Goal: Task Accomplishment & Management: Complete application form

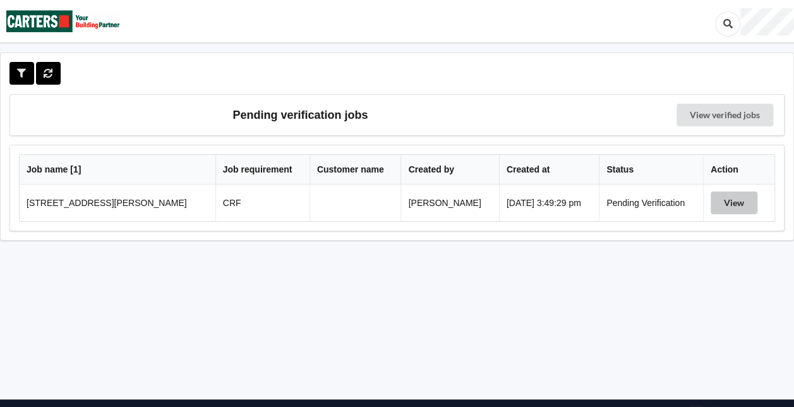
click at [736, 198] on button "View" at bounding box center [734, 202] width 47 height 23
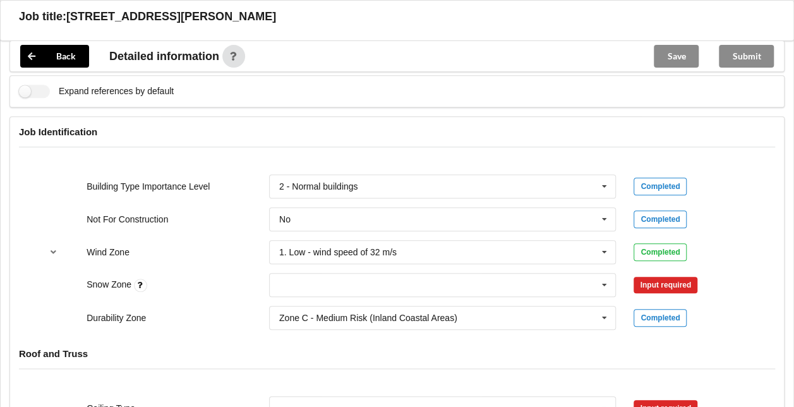
scroll to position [450, 0]
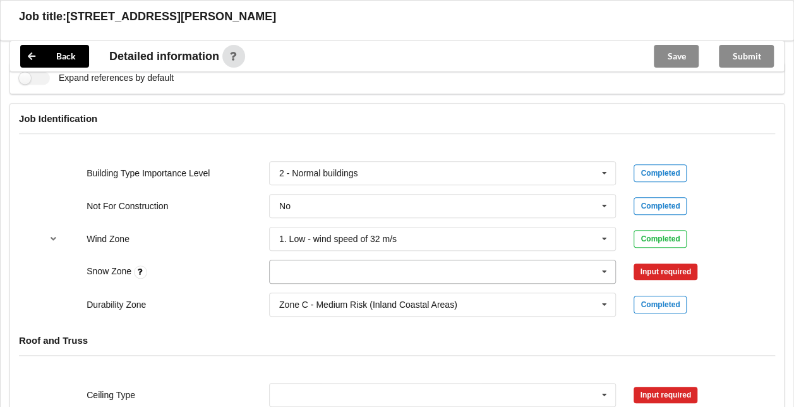
click at [607, 266] on icon at bounding box center [604, 271] width 19 height 23
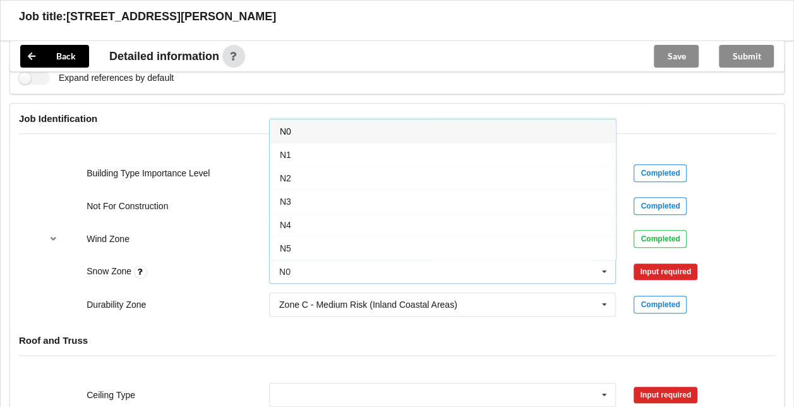
click at [427, 130] on div "N0" at bounding box center [443, 130] width 346 height 23
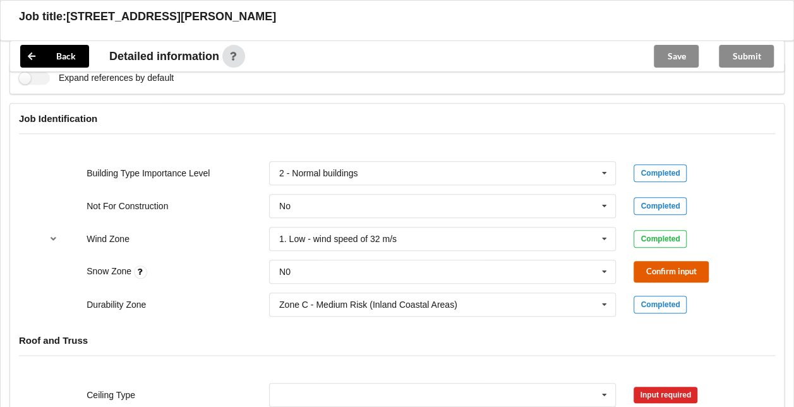
click at [652, 268] on button "Confirm input" at bounding box center [671, 271] width 75 height 21
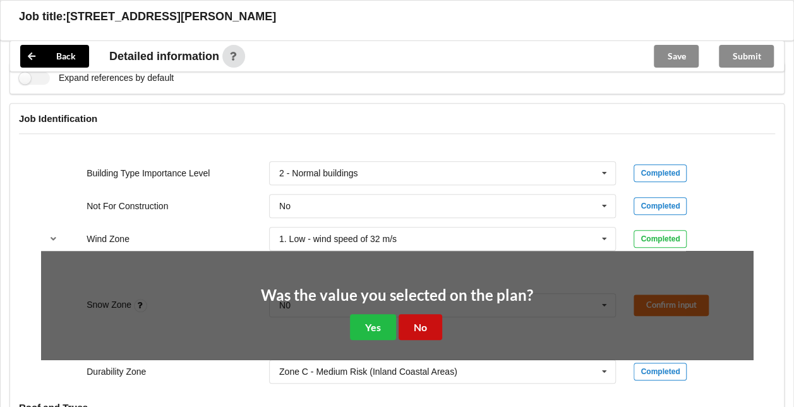
click at [411, 324] on button "No" at bounding box center [421, 327] width 44 height 26
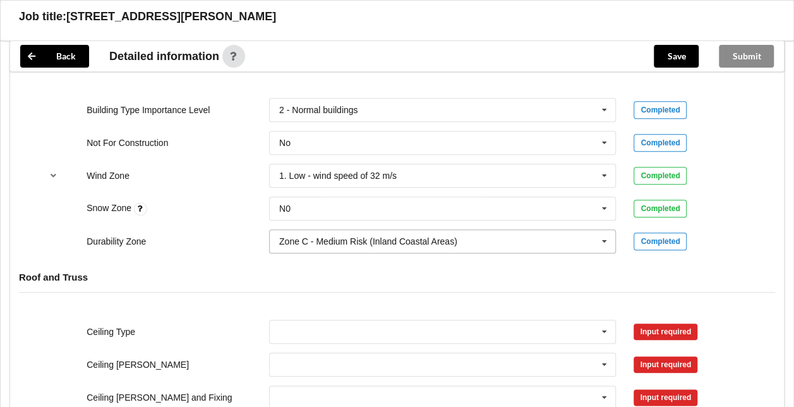
scroll to position [540, 0]
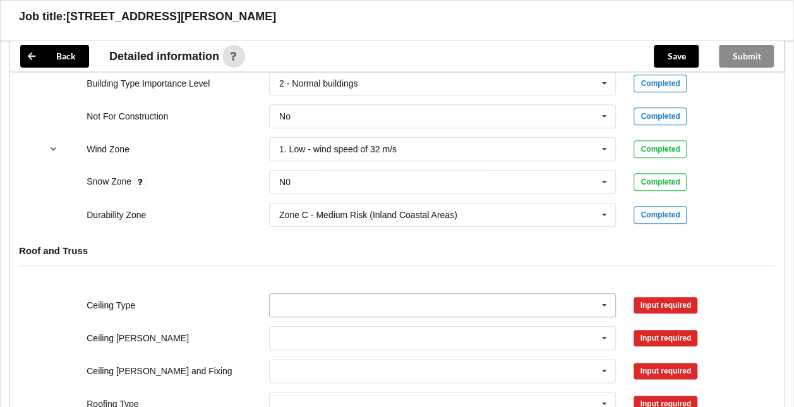
click at [605, 303] on icon at bounding box center [604, 305] width 19 height 23
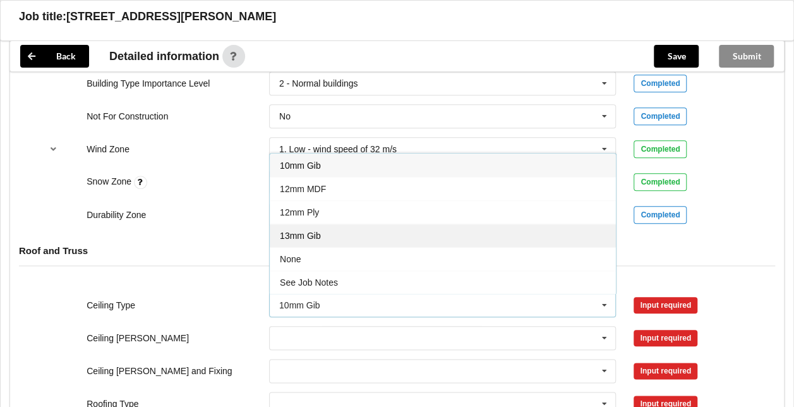
click at [497, 238] on div "13mm Gib" at bounding box center [443, 235] width 346 height 23
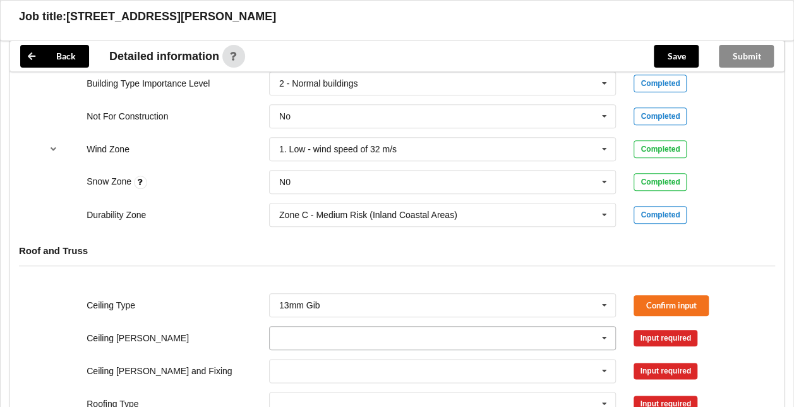
click at [604, 334] on icon at bounding box center [604, 338] width 19 height 23
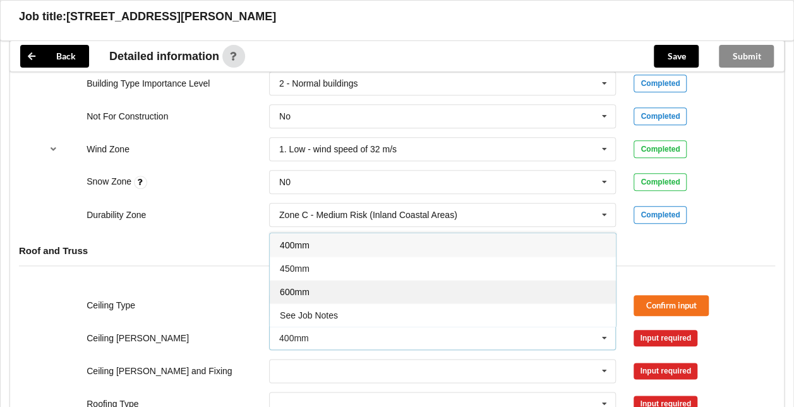
click at [534, 289] on div "600mm" at bounding box center [443, 291] width 346 height 23
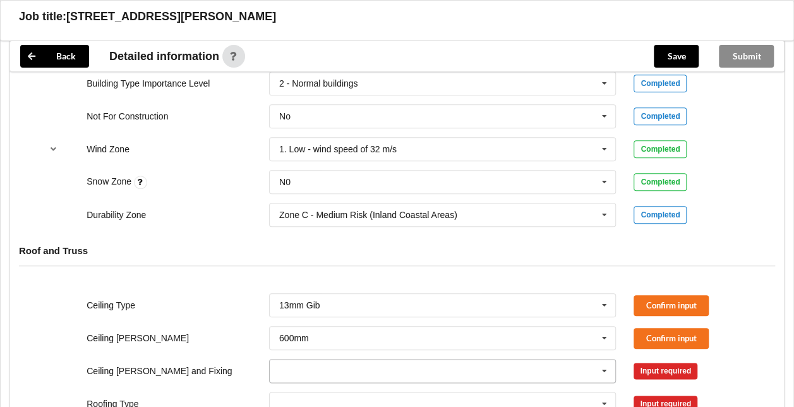
click at [608, 370] on icon at bounding box center [604, 371] width 19 height 23
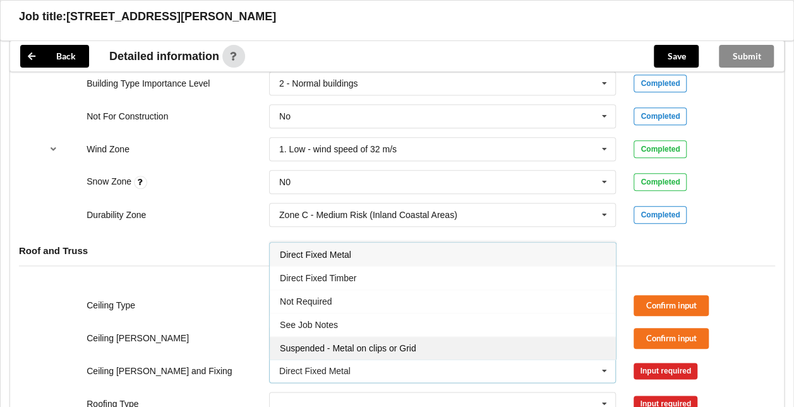
click at [552, 345] on div "Suspended - Metal on clips or Grid" at bounding box center [443, 347] width 346 height 23
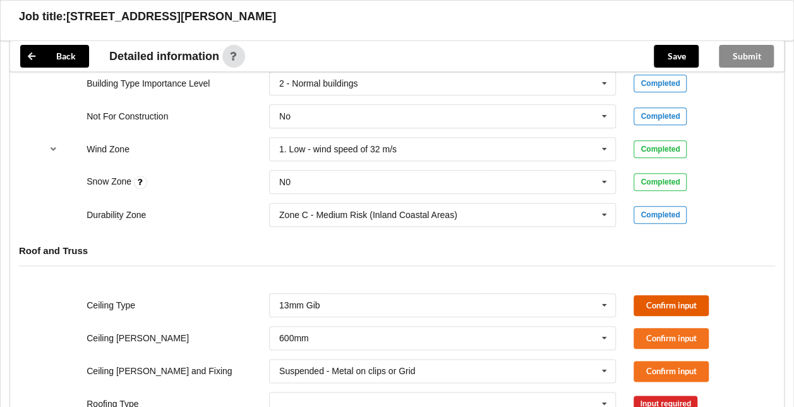
click at [689, 303] on button "Confirm input" at bounding box center [671, 305] width 75 height 21
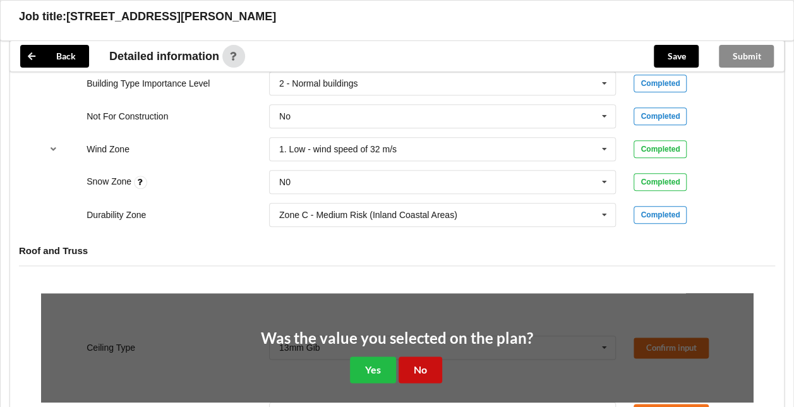
click at [423, 367] on button "No" at bounding box center [421, 369] width 44 height 26
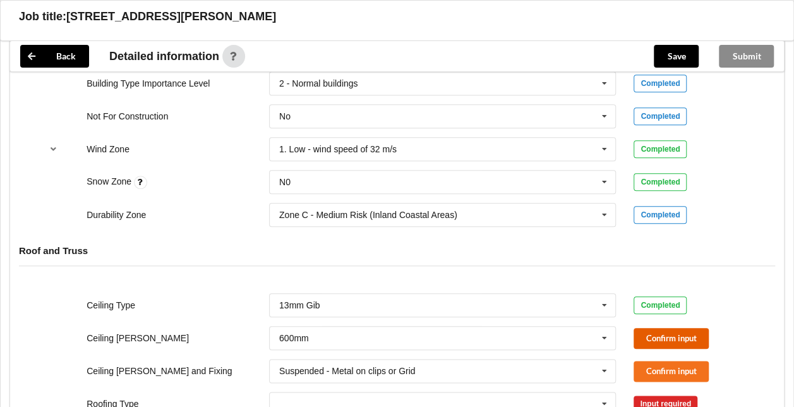
click at [650, 330] on button "Confirm input" at bounding box center [671, 338] width 75 height 21
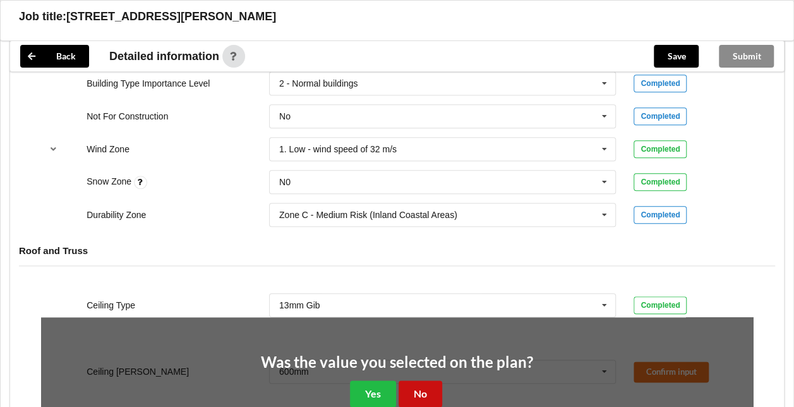
click at [426, 385] on button "No" at bounding box center [421, 393] width 44 height 26
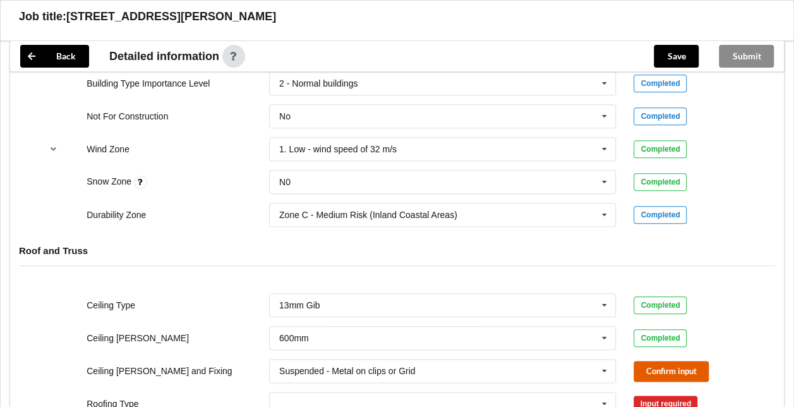
click at [663, 365] on button "Confirm input" at bounding box center [671, 371] width 75 height 21
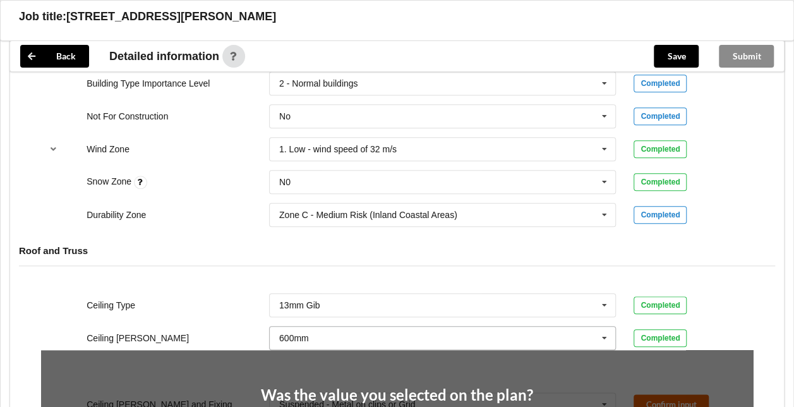
scroll to position [679, 0]
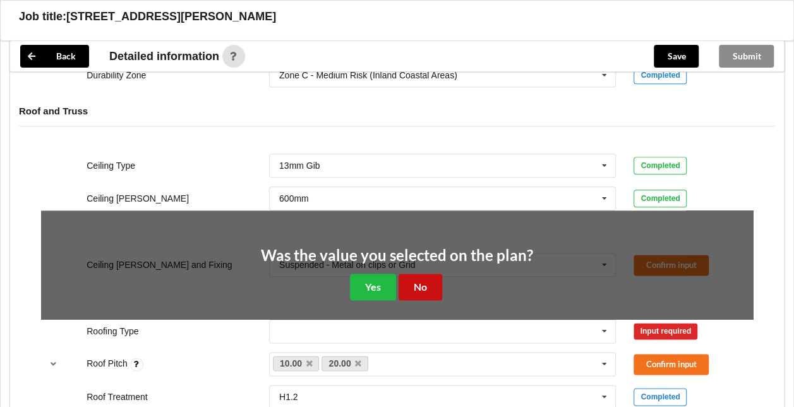
click at [432, 281] on button "No" at bounding box center [421, 287] width 44 height 26
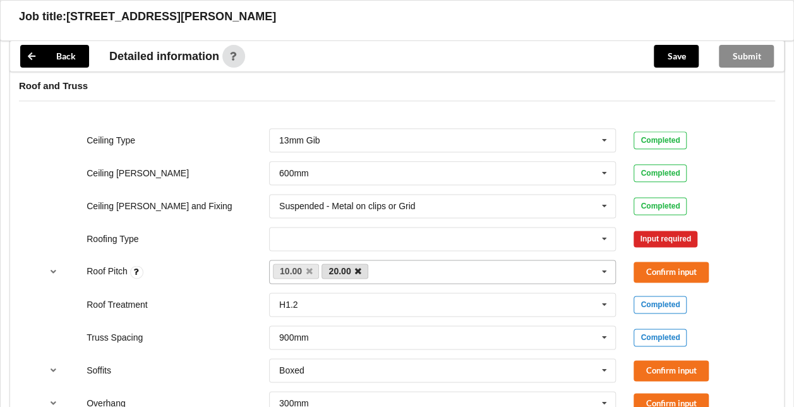
scroll to position [710, 0]
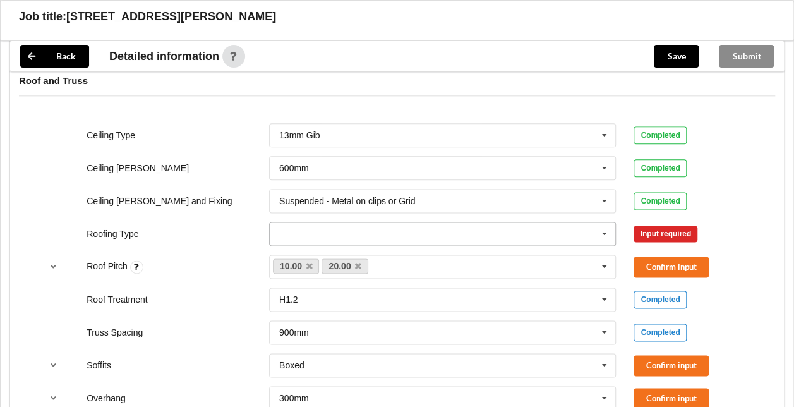
click at [607, 229] on icon at bounding box center [604, 233] width 19 height 23
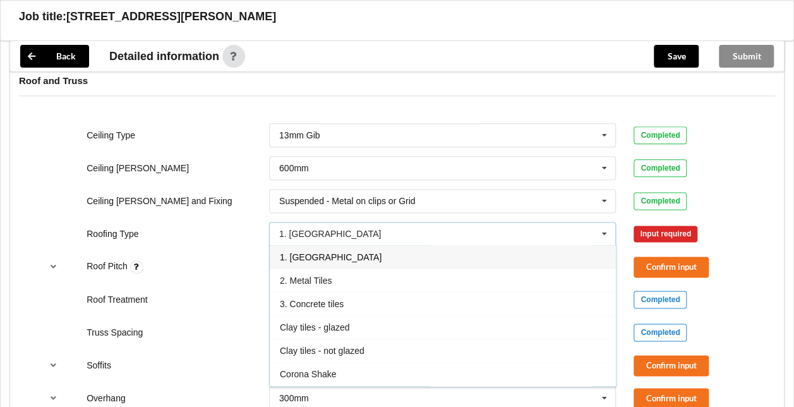
click at [348, 254] on div "1. [GEOGRAPHIC_DATA]" at bounding box center [443, 256] width 346 height 23
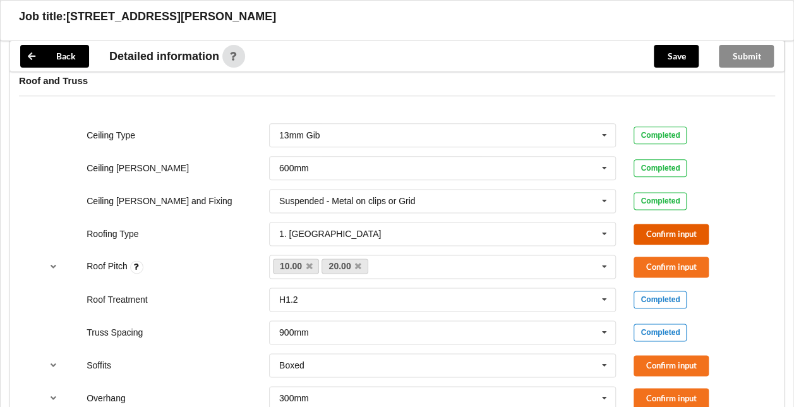
click at [653, 230] on button "Confirm input" at bounding box center [671, 234] width 75 height 21
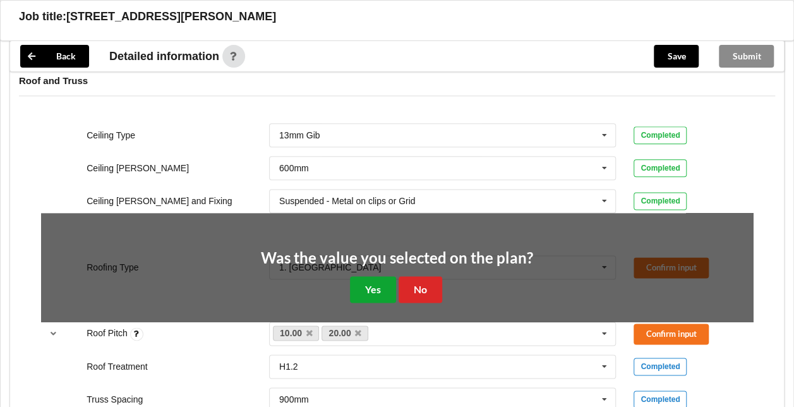
click at [375, 282] on button "Yes" at bounding box center [373, 289] width 46 height 26
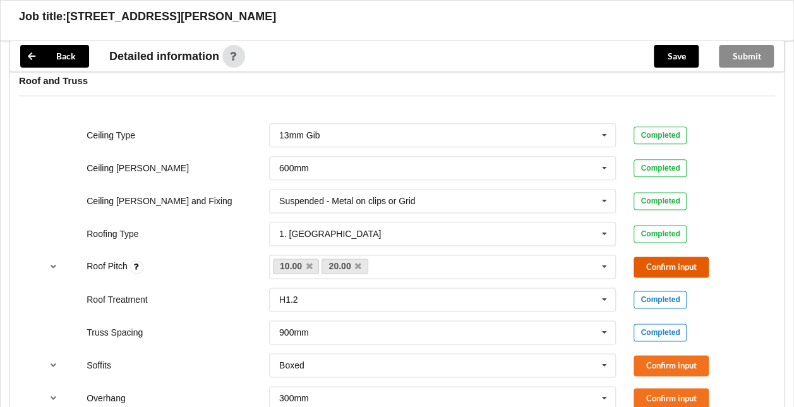
click at [662, 259] on button "Confirm input" at bounding box center [671, 267] width 75 height 21
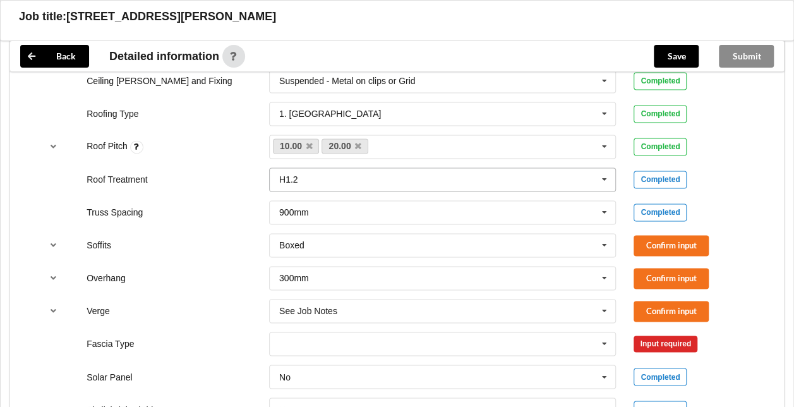
scroll to position [832, 0]
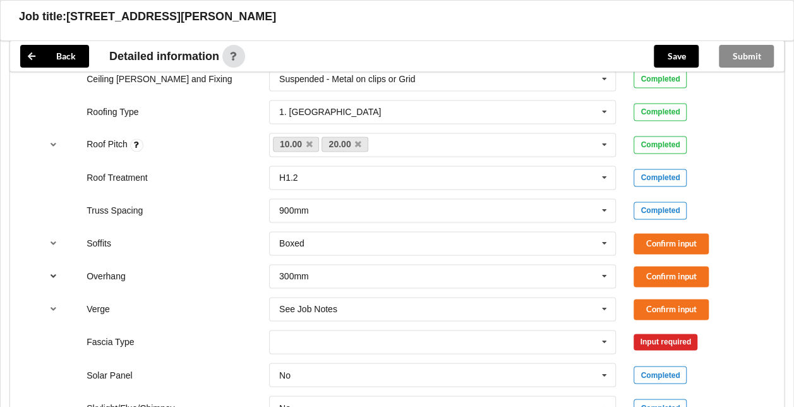
click at [58, 272] on icon "reference-toggle" at bounding box center [53, 276] width 11 height 8
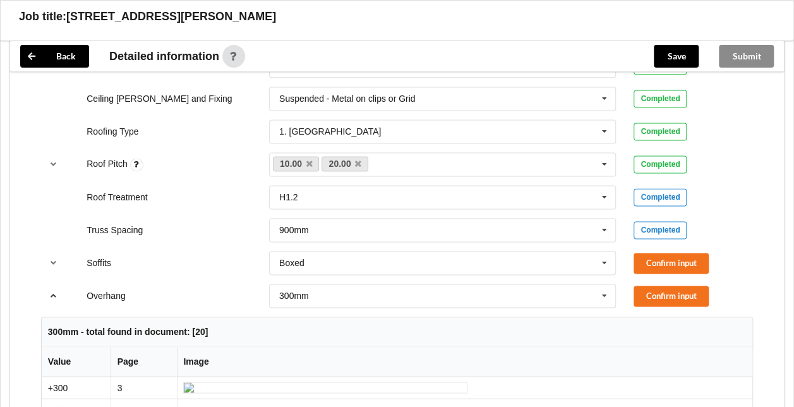
scroll to position [797, 0]
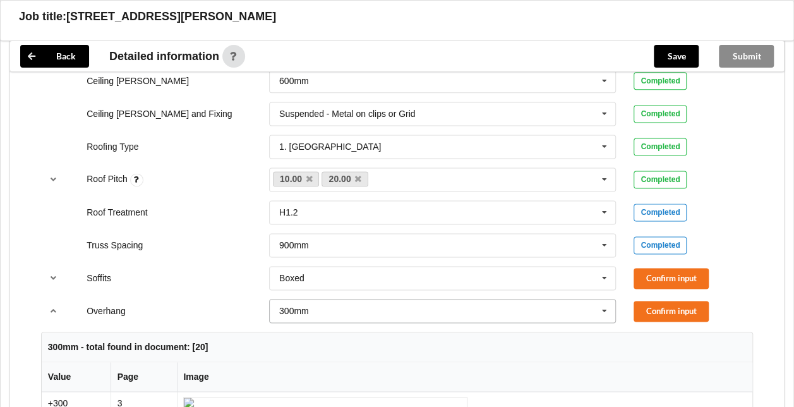
click at [606, 306] on icon at bounding box center [604, 311] width 19 height 23
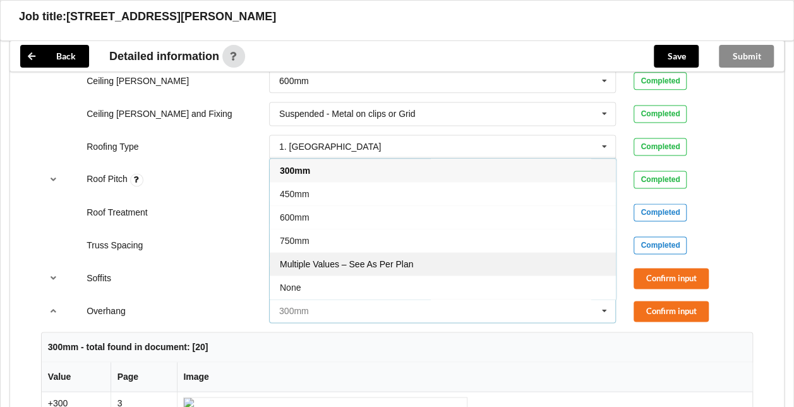
scroll to position [20, 0]
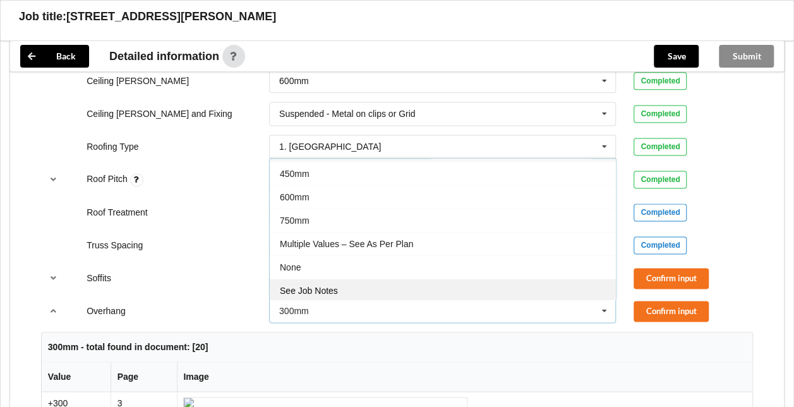
click at [488, 280] on div "See Job Notes" at bounding box center [443, 290] width 346 height 23
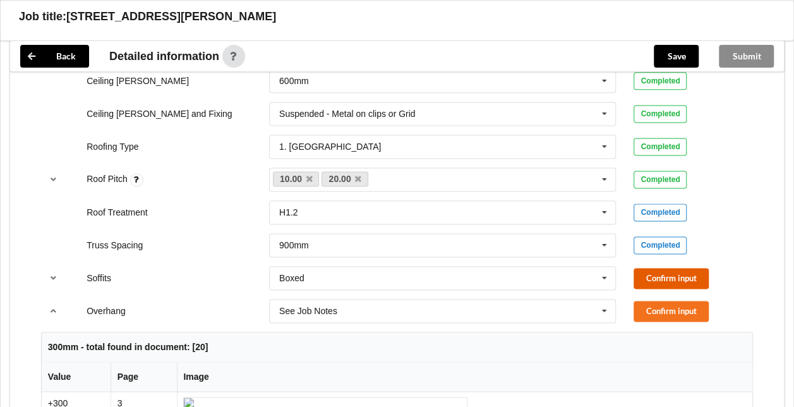
click at [648, 281] on button "Confirm input" at bounding box center [671, 278] width 75 height 21
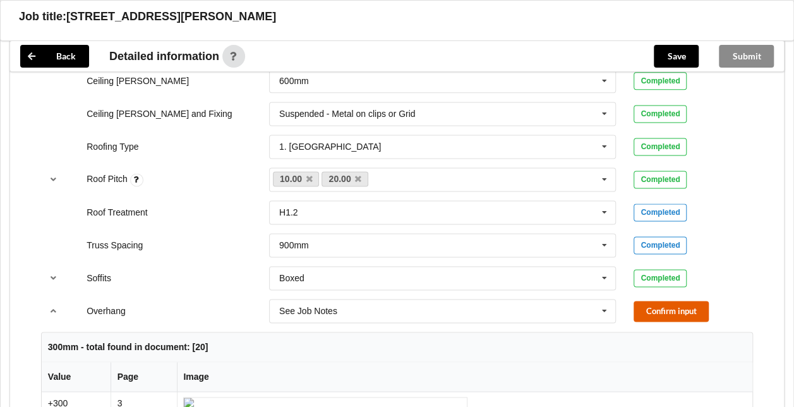
click at [659, 310] on button "Confirm input" at bounding box center [671, 311] width 75 height 21
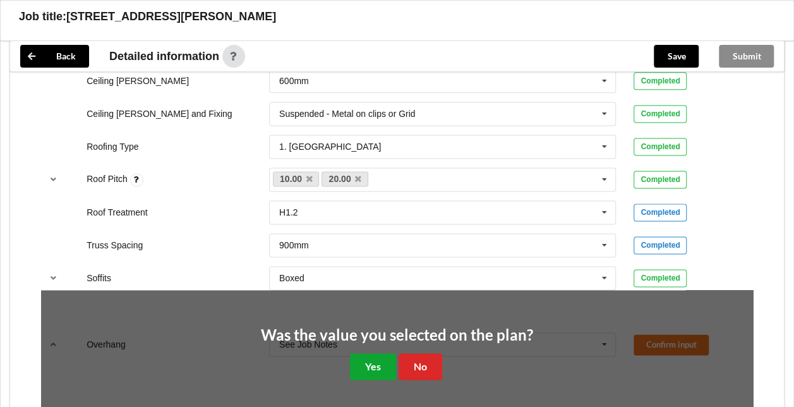
click at [375, 357] on button "Yes" at bounding box center [373, 366] width 46 height 26
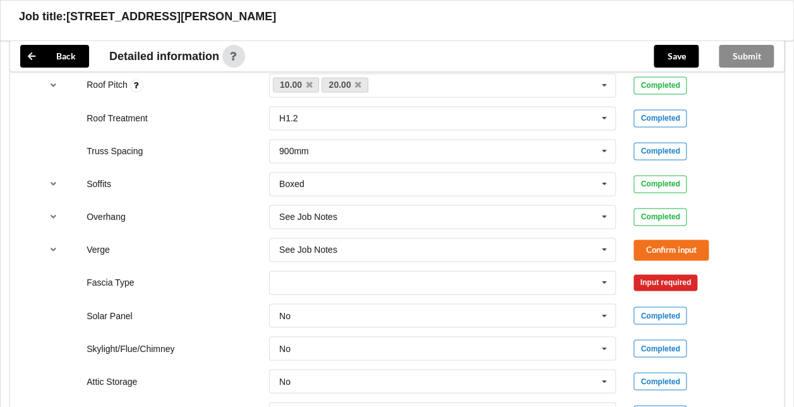
scroll to position [893, 0]
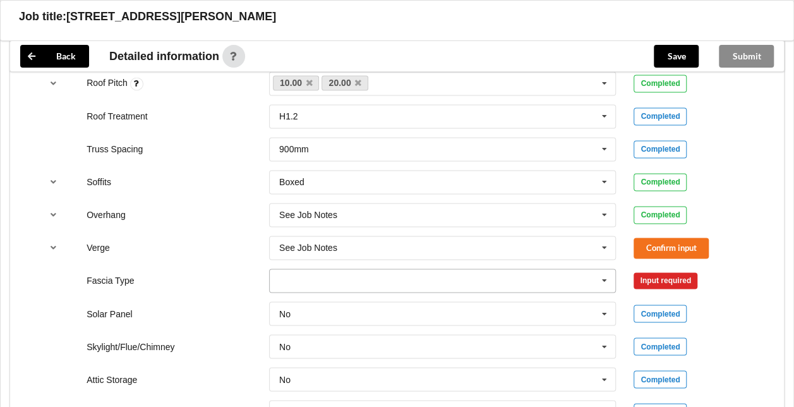
click at [605, 278] on icon at bounding box center [604, 280] width 19 height 23
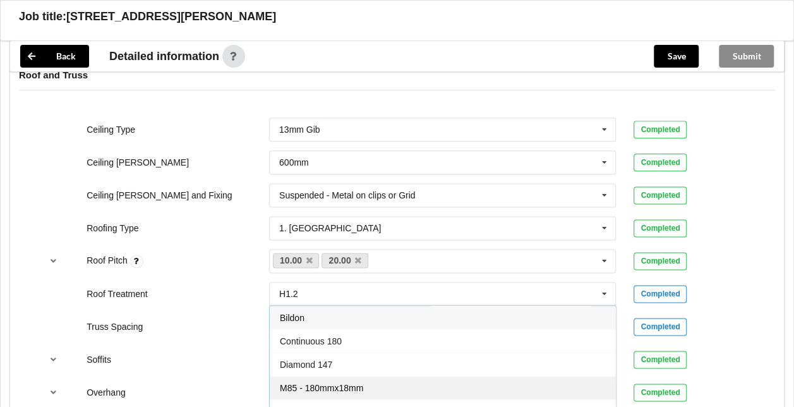
scroll to position [714, 0]
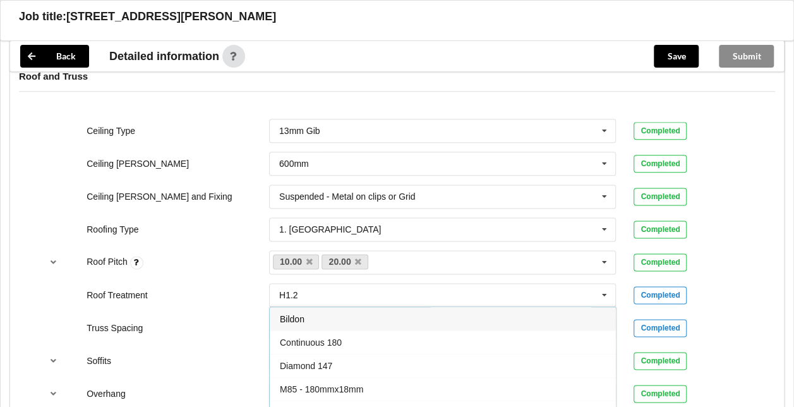
click at [735, 313] on div "Truss Spacing 900mm 900mm 1200mm See Job Notes Completed" at bounding box center [397, 328] width 730 height 42
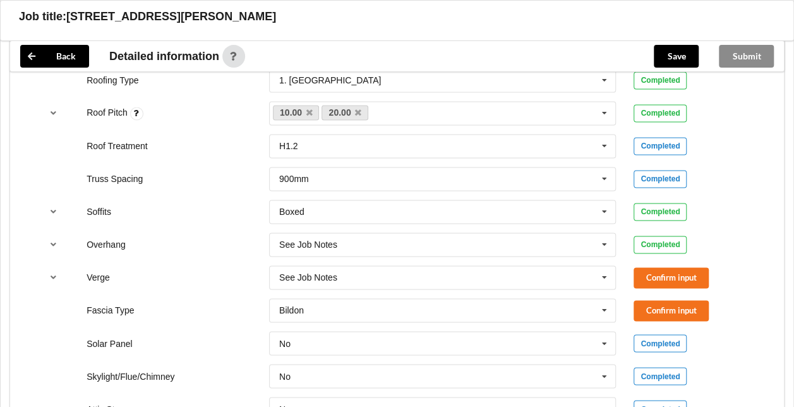
scroll to position [892, 0]
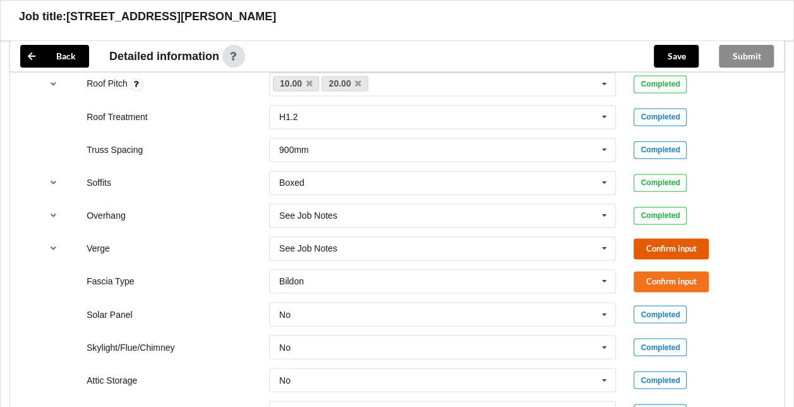
click at [680, 247] on button "Confirm input" at bounding box center [671, 248] width 75 height 21
click at [598, 275] on icon at bounding box center [604, 281] width 19 height 23
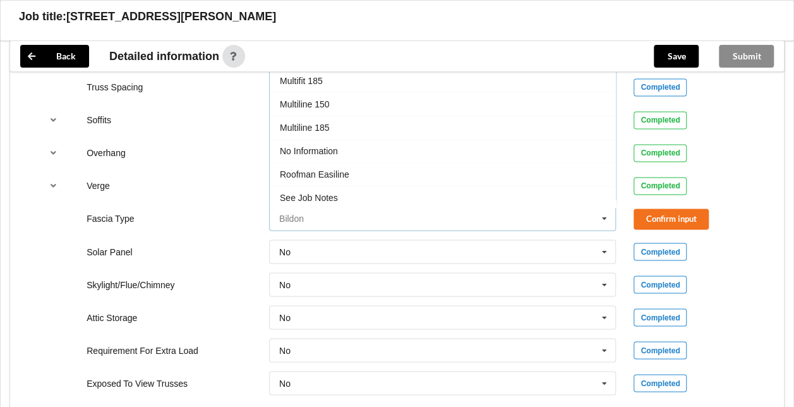
scroll to position [347, 0]
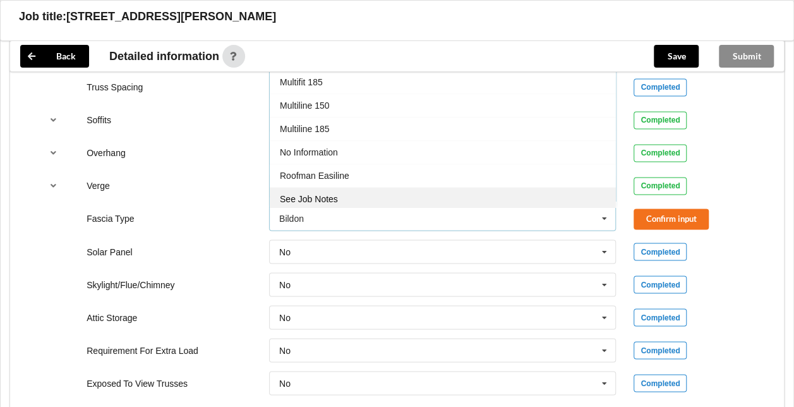
click at [347, 188] on div "See Job Notes" at bounding box center [443, 198] width 346 height 23
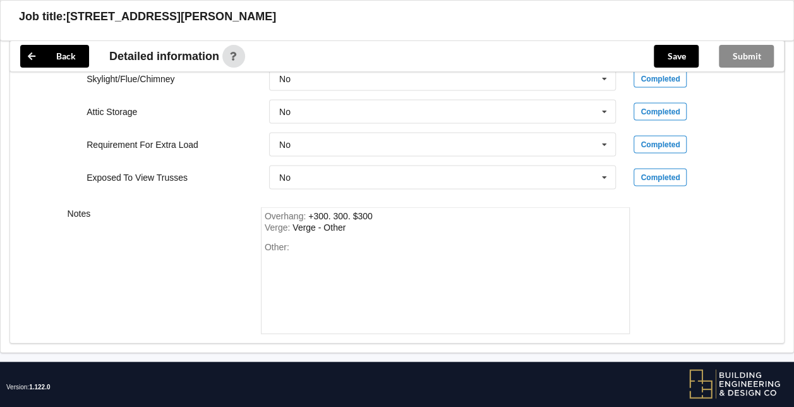
scroll to position [1159, 0]
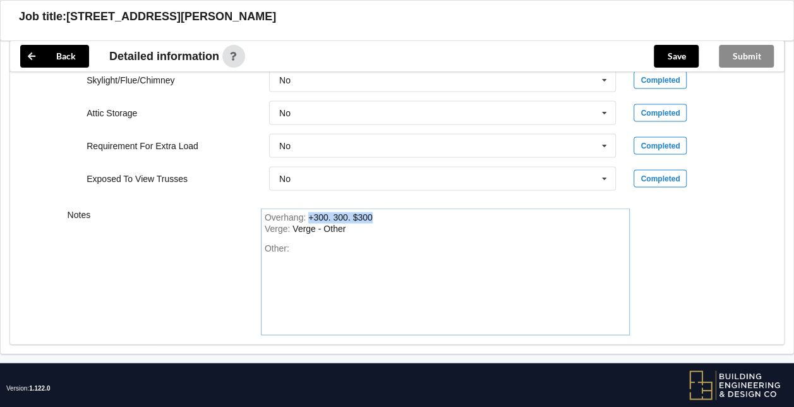
drag, startPoint x: 374, startPoint y: 212, endPoint x: 308, endPoint y: 214, distance: 66.4
click at [308, 214] on div "Overhang : +300. 300. $300" at bounding box center [446, 217] width 362 height 11
click at [313, 243] on div "Other:" at bounding box center [446, 287] width 362 height 88
click at [339, 212] on div "Overhang : 300.0," at bounding box center [446, 217] width 362 height 11
click at [360, 215] on div "300.0, 580.0, 870.0, 1230.0" at bounding box center [362, 217] width 108 height 10
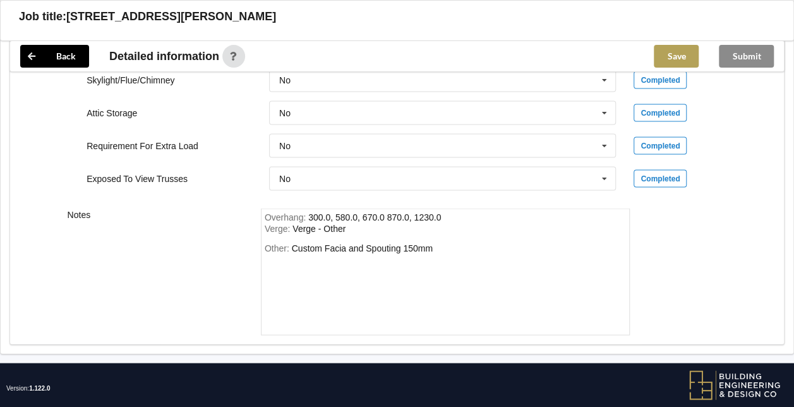
click at [678, 56] on button "Save" at bounding box center [676, 56] width 45 height 23
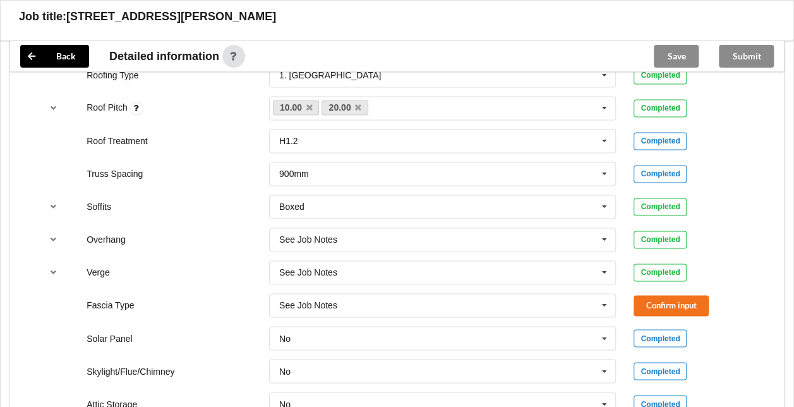
scroll to position [867, 0]
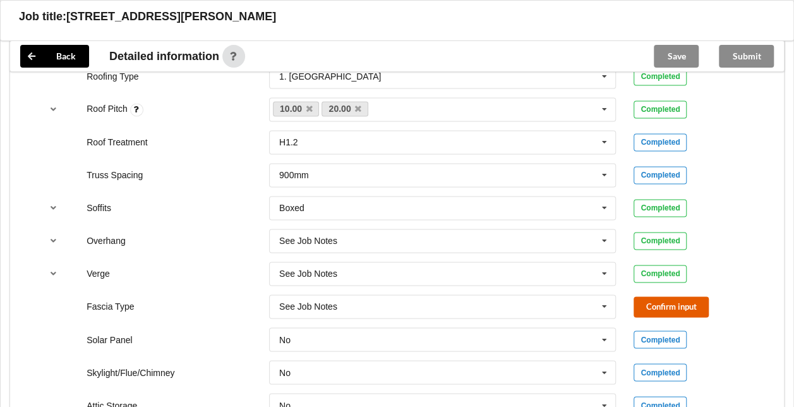
click at [651, 301] on button "Confirm input" at bounding box center [671, 306] width 75 height 21
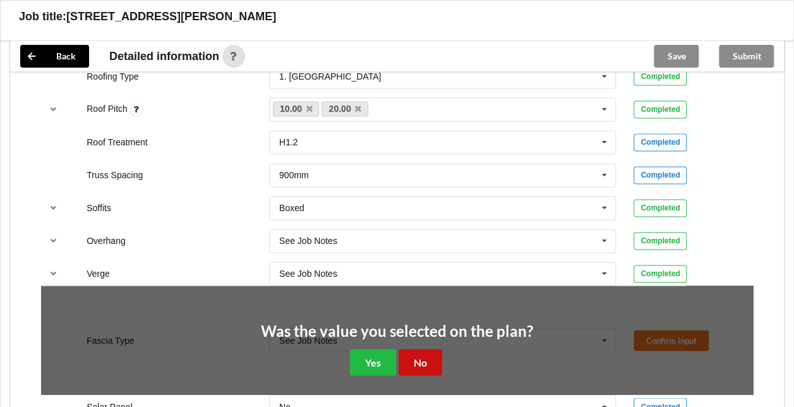
click at [429, 349] on button "No" at bounding box center [421, 362] width 44 height 26
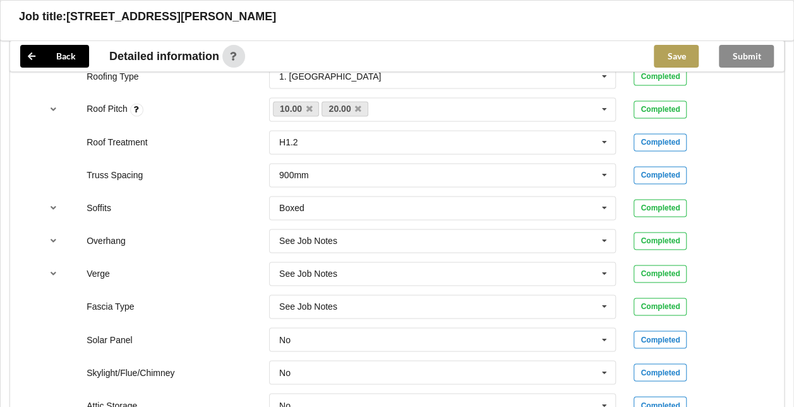
click at [672, 55] on button "Save" at bounding box center [676, 56] width 45 height 23
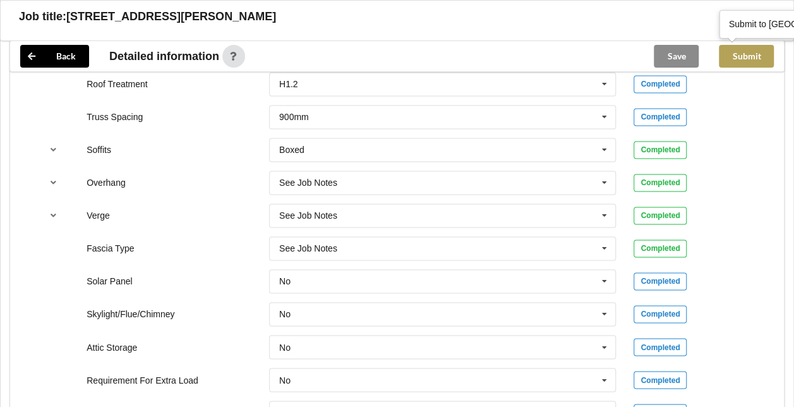
click at [749, 54] on button "Submit" at bounding box center [746, 56] width 55 height 23
